Goal: Navigation & Orientation: Find specific page/section

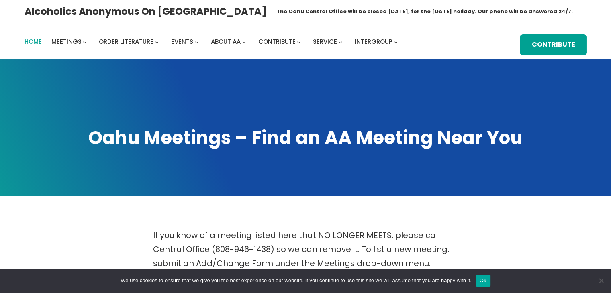
click at [32, 42] on span "Home" at bounding box center [33, 41] width 17 height 8
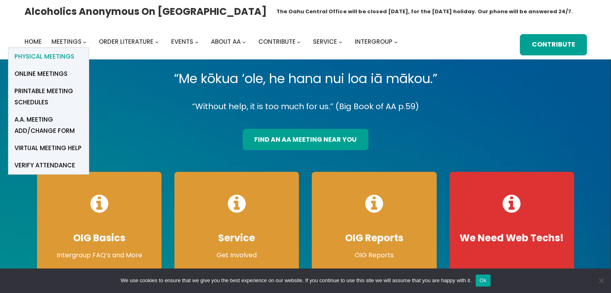
click at [60, 56] on span "Physical Meetings" at bounding box center [44, 56] width 60 height 11
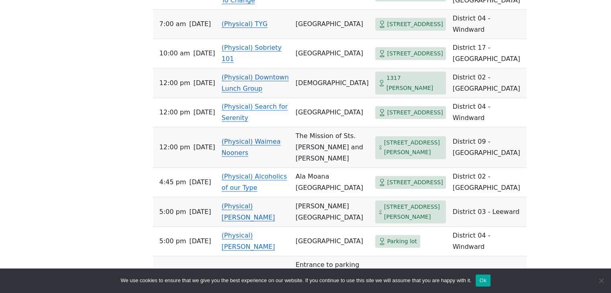
scroll to position [1191, 0]
